Goal: Navigation & Orientation: Find specific page/section

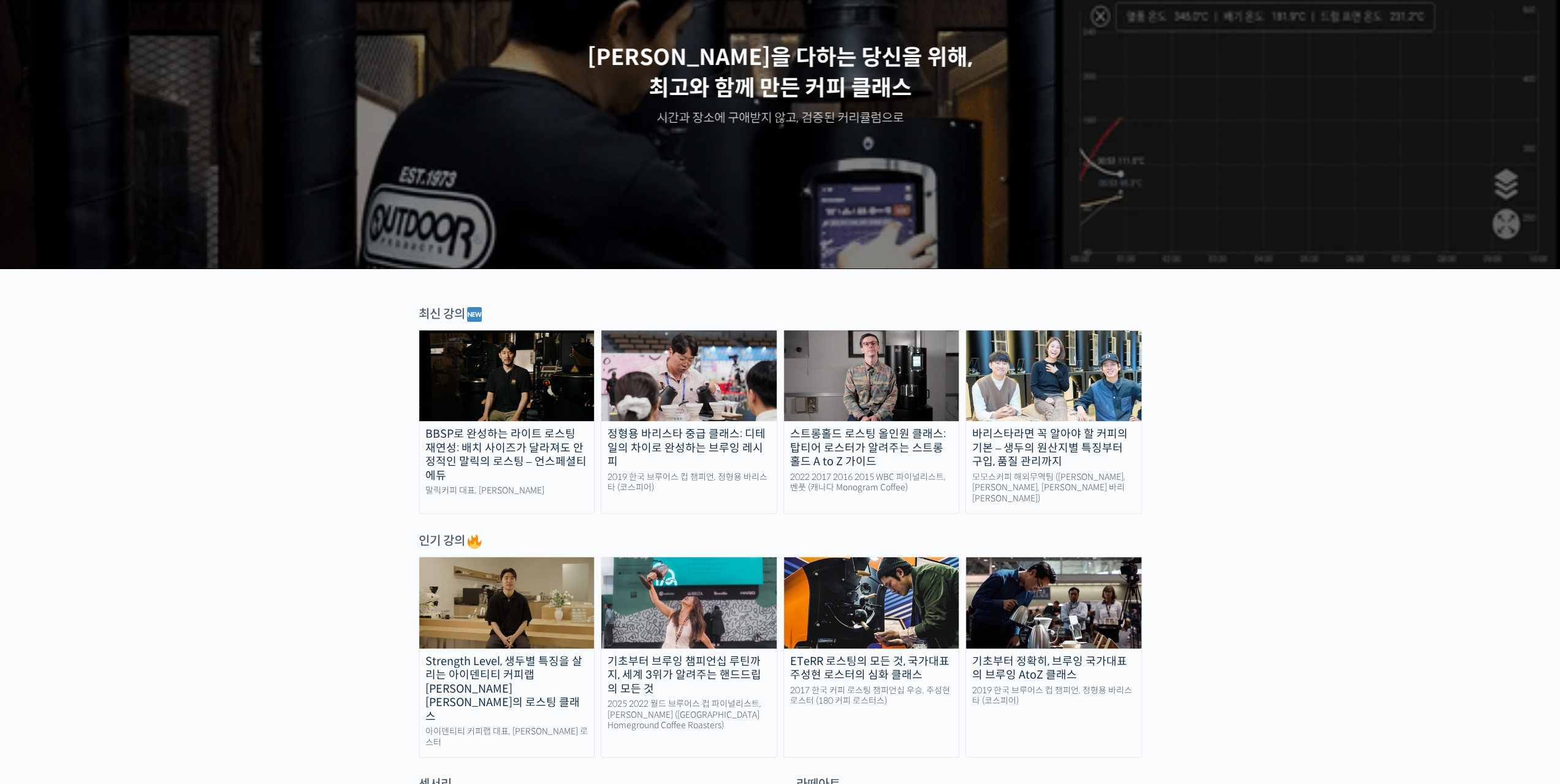
scroll to position [245, 0]
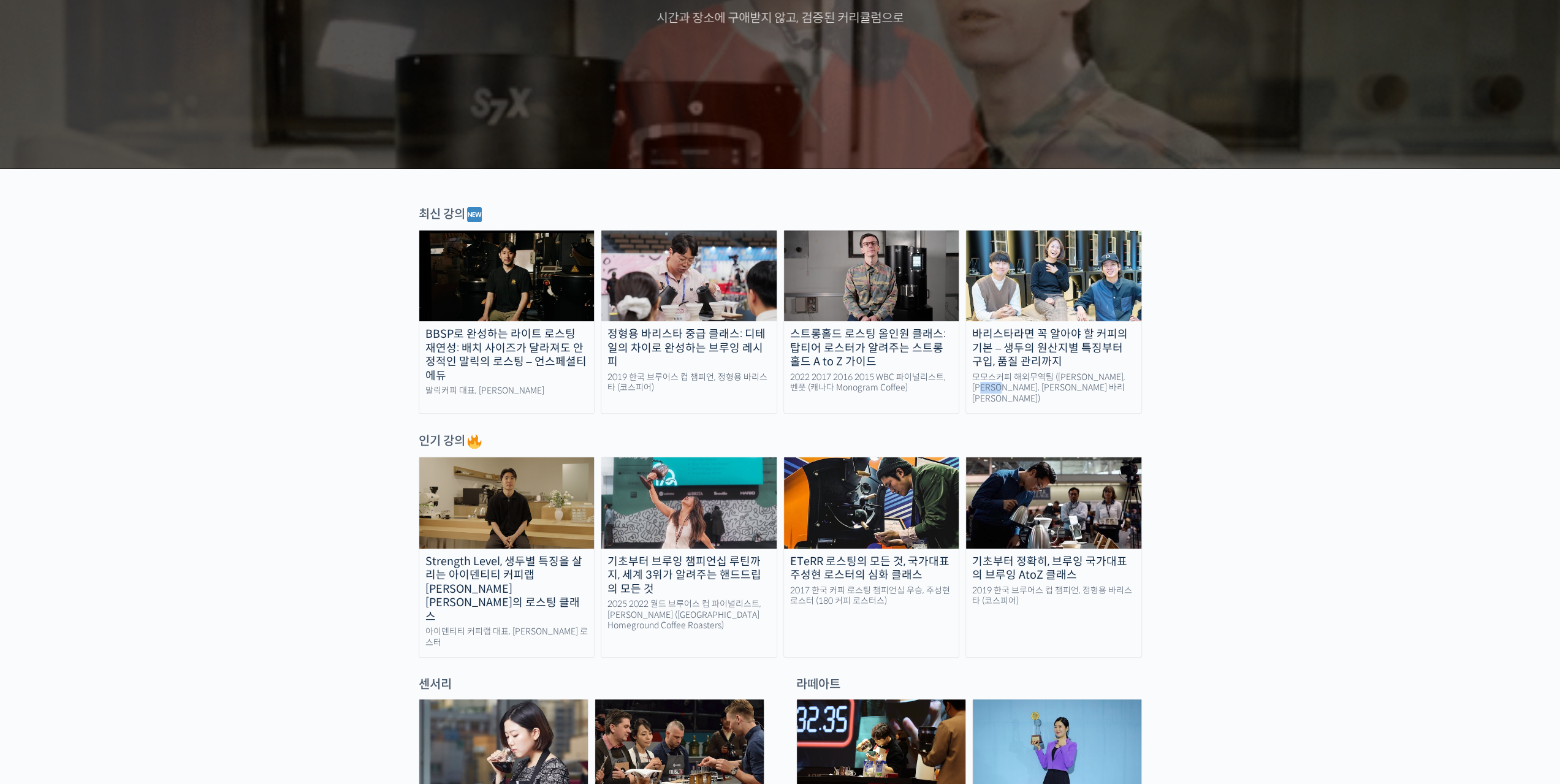
drag, startPoint x: 1326, startPoint y: 379, endPoint x: 1090, endPoint y: 360, distance: 236.8
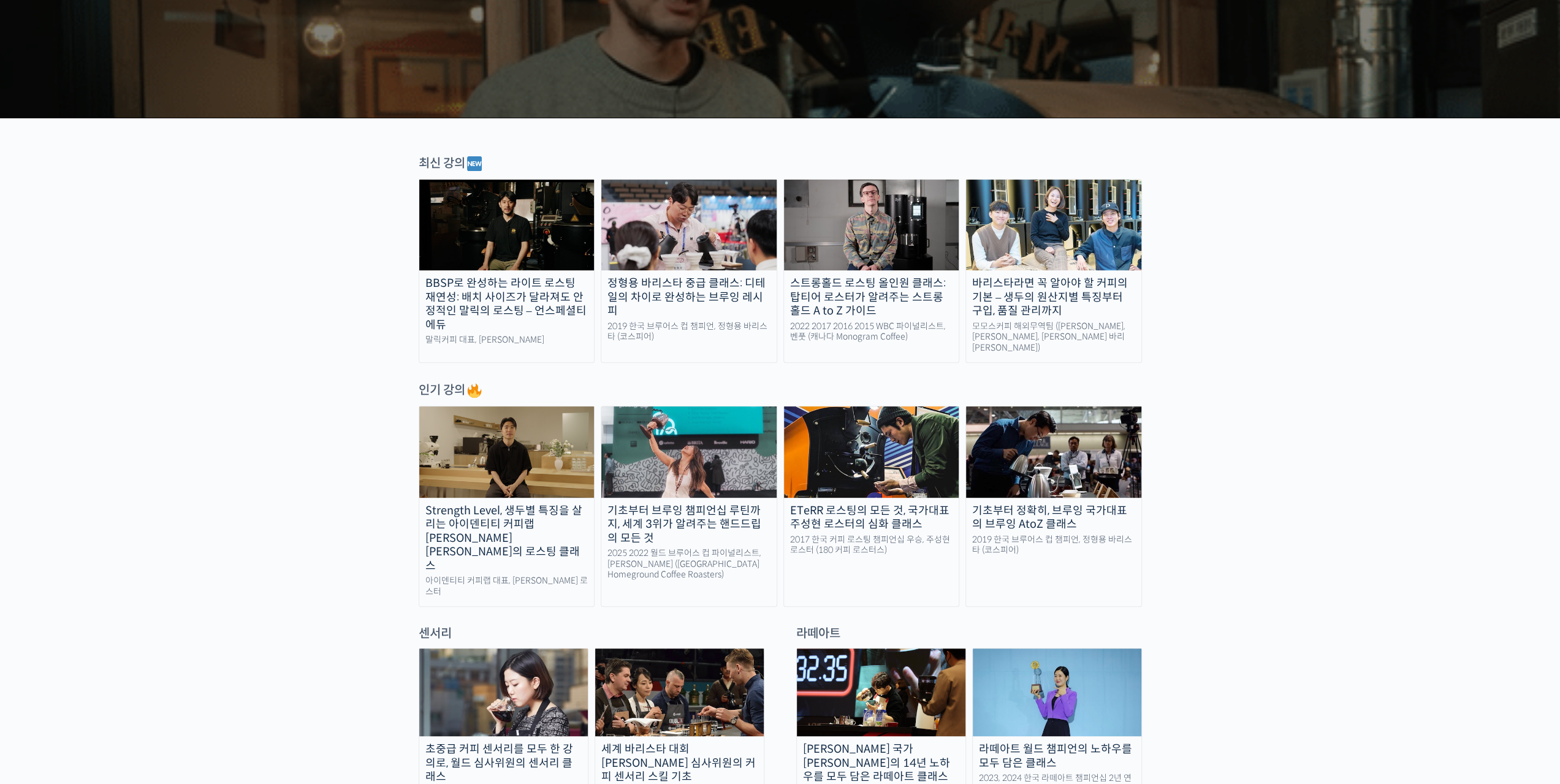
scroll to position [429, 0]
